Goal: Transaction & Acquisition: Book appointment/travel/reservation

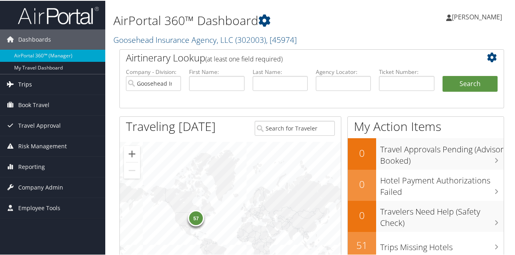
click at [36, 84] on link "Trips" at bounding box center [52, 84] width 105 height 20
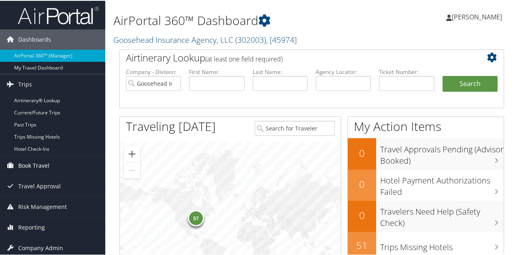
click at [28, 166] on span "Book Travel" at bounding box center [33, 165] width 31 height 20
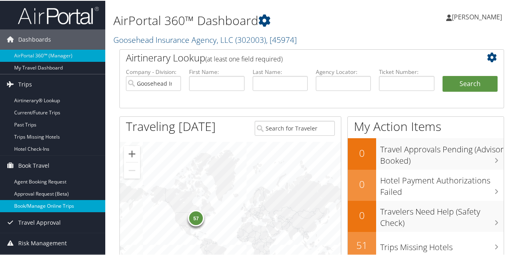
click at [32, 207] on link "Book/Manage Online Trips" at bounding box center [52, 206] width 105 height 12
